Goal: Transaction & Acquisition: Purchase product/service

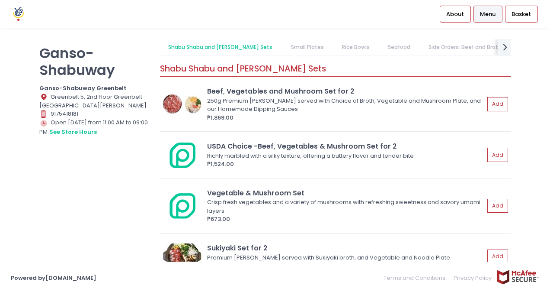
click at [244, 43] on link "Shabu Shabu and [PERSON_NAME] Sets" at bounding box center [220, 47] width 121 height 16
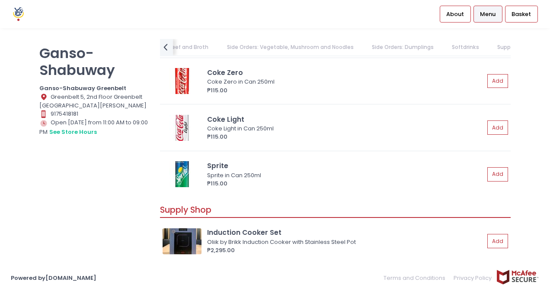
scroll to position [2081, 0]
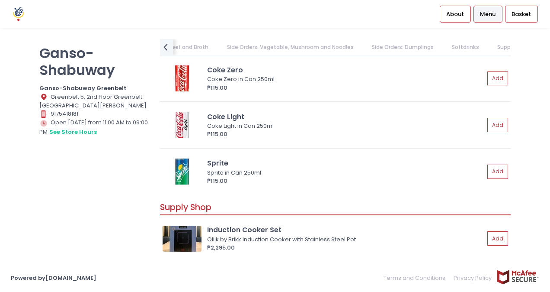
click at [278, 48] on link "Side Orders: Vegetable, Mushroom and Noodles" at bounding box center [291, 47] width 144 height 16
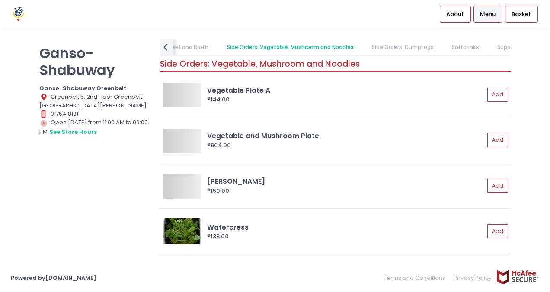
scroll to position [973, 0]
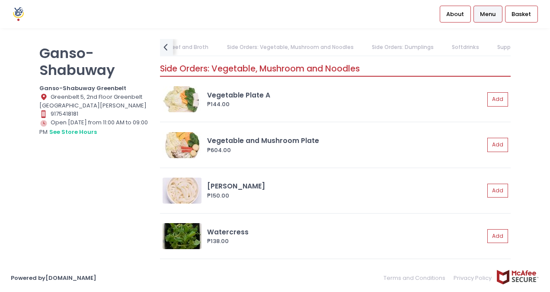
click at [360, 39] on div "Ganso-Shabuway Ganso-Shabuway Greenbelt Location Created with Sketch. Greenbelt…" at bounding box center [275, 145] width 550 height 235
click at [375, 52] on link "Side Orders: Dumplings" at bounding box center [402, 47] width 79 height 16
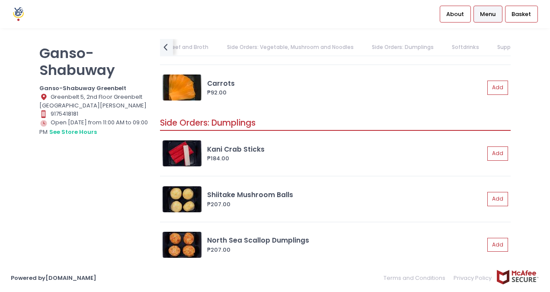
scroll to position [1538, 0]
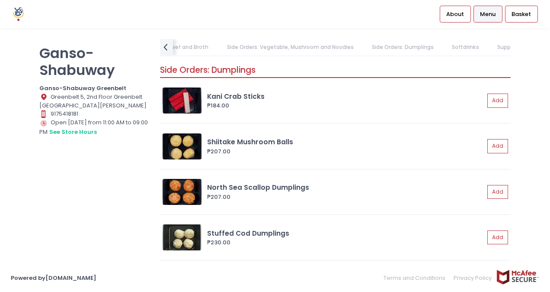
click at [446, 48] on link "Softdrinks" at bounding box center [466, 47] width 44 height 16
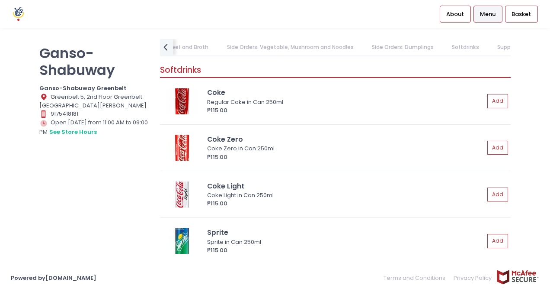
scroll to position [2013, 0]
click at [170, 51] on icon "prev Created with Sketch." at bounding box center [165, 47] width 13 height 13
click at [194, 42] on link "Rice Bowls" at bounding box center [216, 47] width 45 height 16
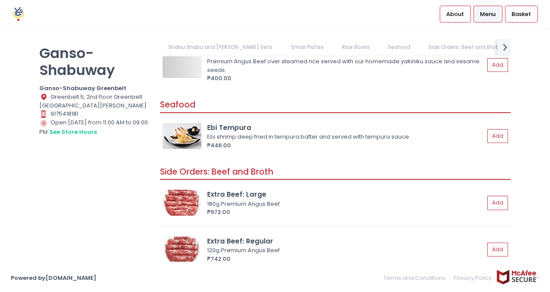
scroll to position [0, 0]
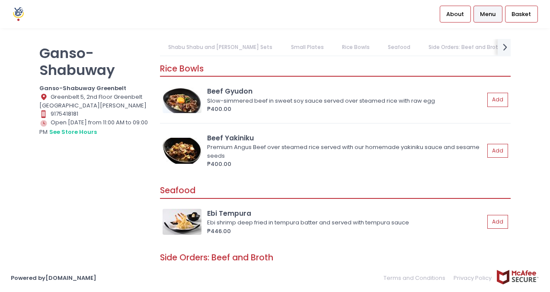
click at [191, 50] on link "Shabu Shabu and [PERSON_NAME] Sets" at bounding box center [220, 47] width 121 height 16
